Goal: Check status: Check status

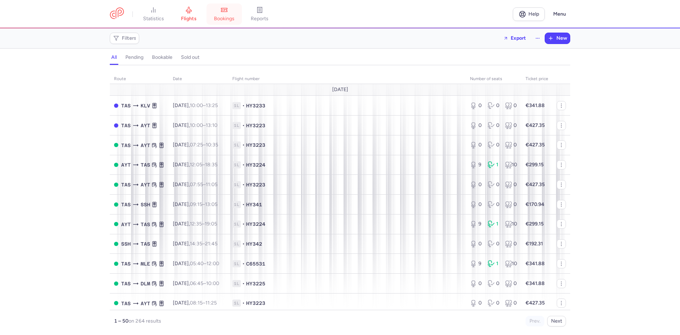
click at [224, 16] on span "bookings" at bounding box center [224, 19] width 21 height 6
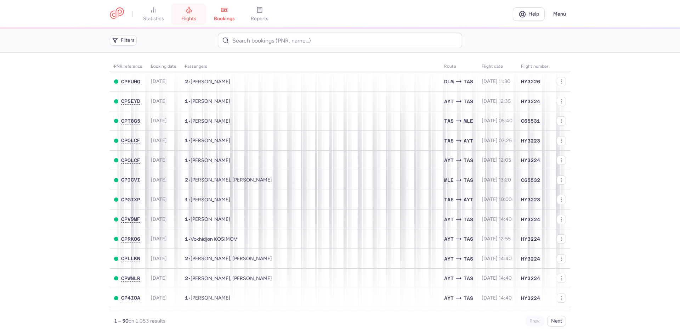
click at [175, 17] on link "flights" at bounding box center [188, 14] width 35 height 16
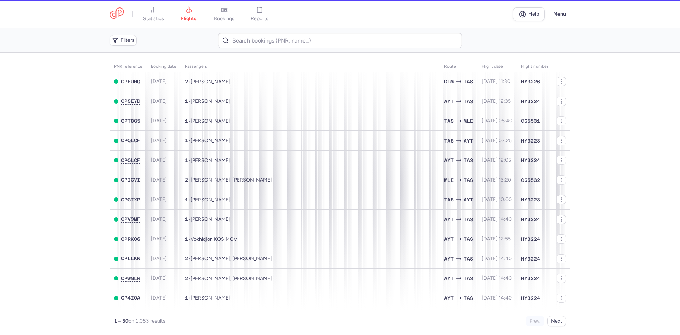
click at [192, 13] on li "flights" at bounding box center [188, 14] width 35 height 16
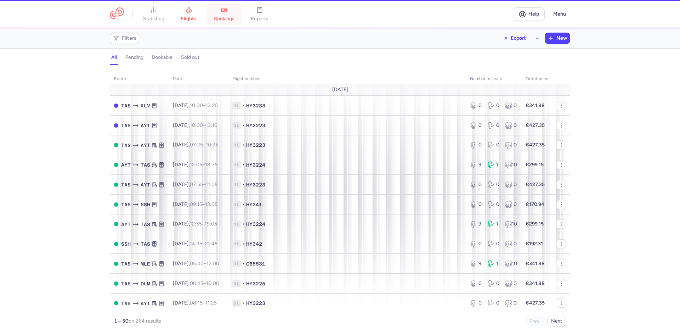
click at [221, 14] on link "bookings" at bounding box center [223, 14] width 35 height 16
click at [221, 14] on li "bookings" at bounding box center [223, 14] width 35 height 16
